Goal: Information Seeking & Learning: Learn about a topic

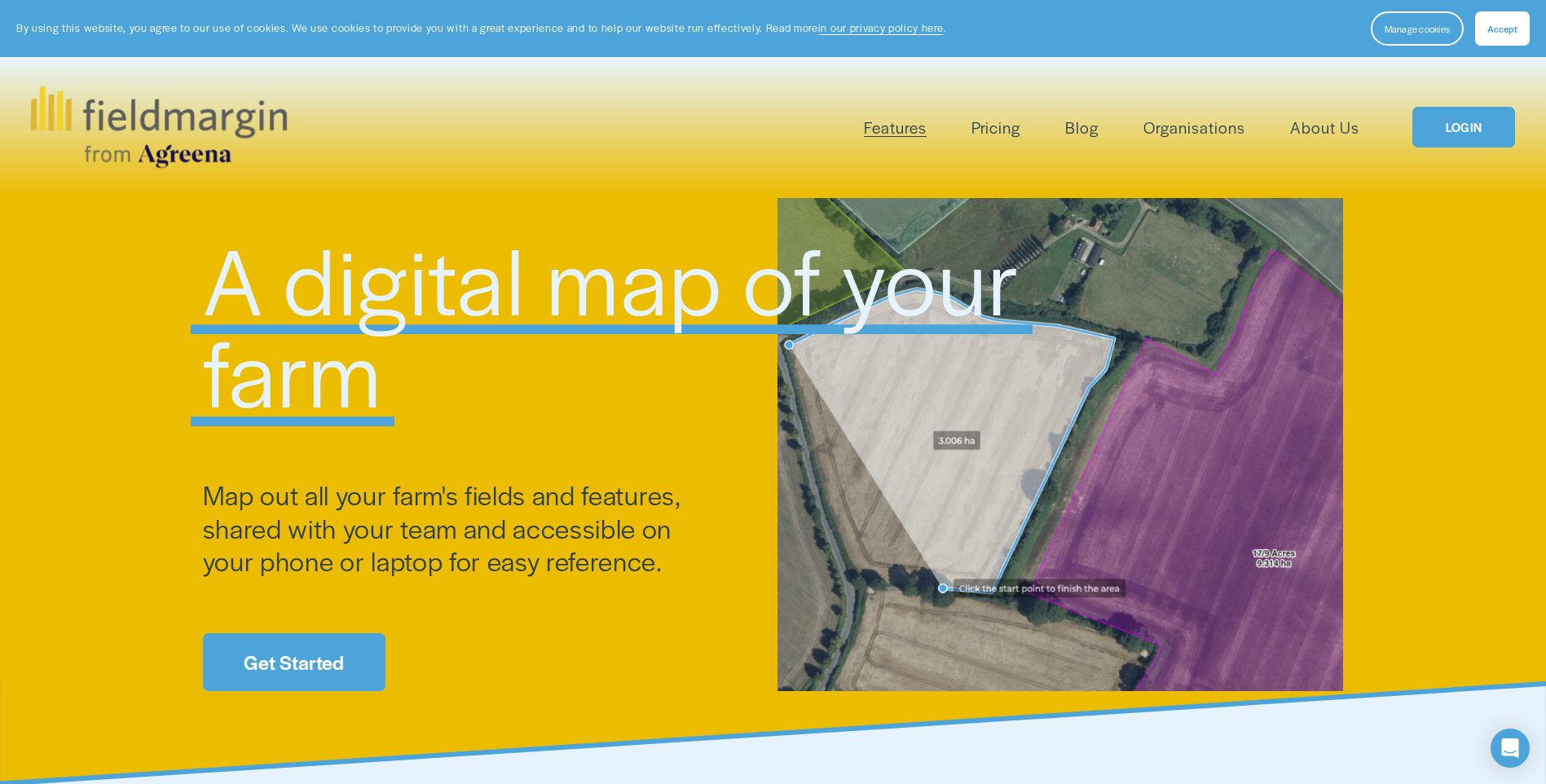
click at [1005, 124] on link "Pricing" at bounding box center [995, 127] width 49 height 27
